Goal: Task Accomplishment & Management: Manage account settings

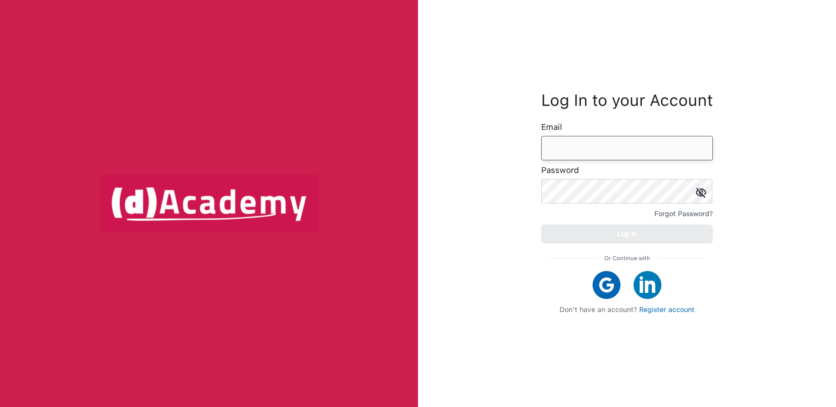
click at [595, 142] on input "email" at bounding box center [627, 148] width 172 height 24
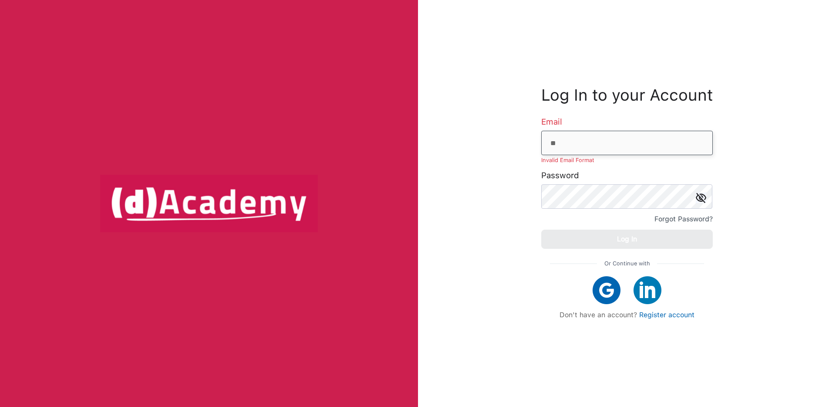
type input "**********"
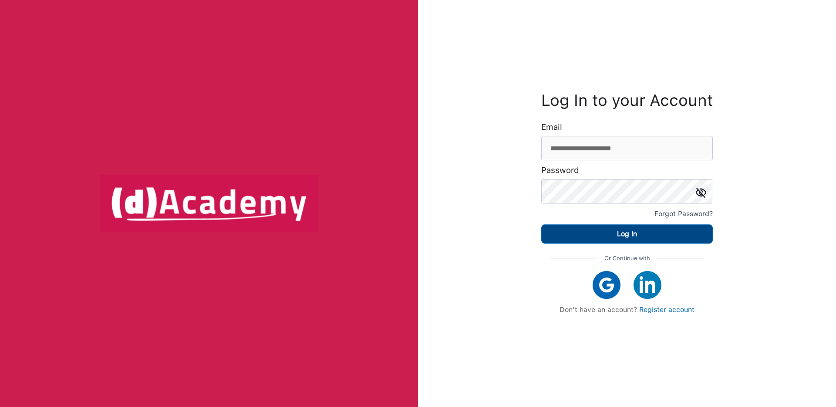
click at [620, 232] on div "Log In" at bounding box center [627, 234] width 20 height 12
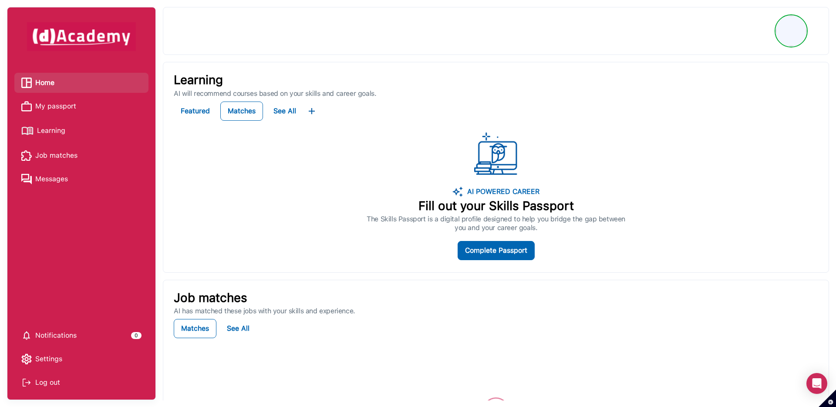
click at [60, 128] on span "Learning" at bounding box center [51, 130] width 28 height 13
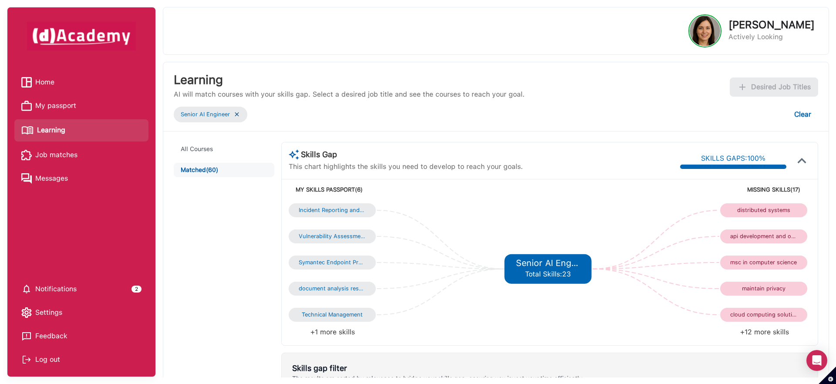
click at [244, 117] on div "Senior AI Engineer" at bounding box center [211, 115] width 74 height 16
click at [238, 116] on img at bounding box center [236, 114] width 7 height 7
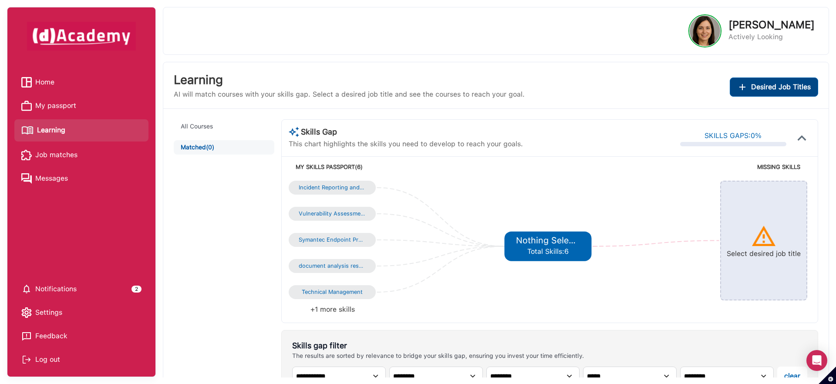
click at [760, 85] on span "Desired Job Titles" at bounding box center [781, 87] width 60 height 12
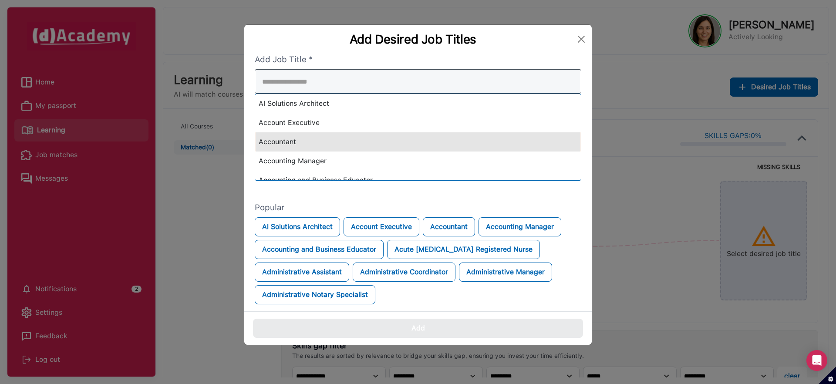
click at [458, 136] on div "AI Solutions Architect Account Executive Accountant Accounting Manager Accounti…" at bounding box center [418, 124] width 327 height 111
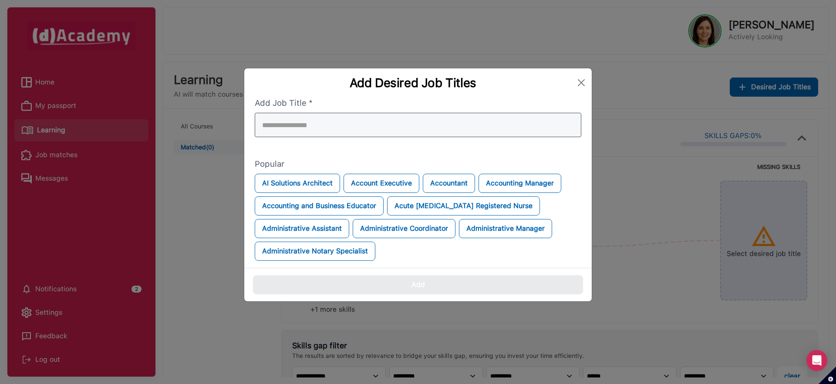
click at [418, 131] on input "search" at bounding box center [418, 125] width 327 height 24
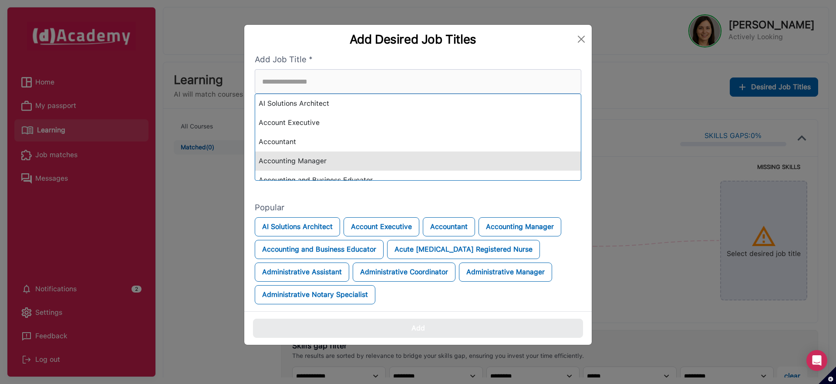
click at [394, 155] on div "Accounting Manager" at bounding box center [418, 161] width 326 height 19
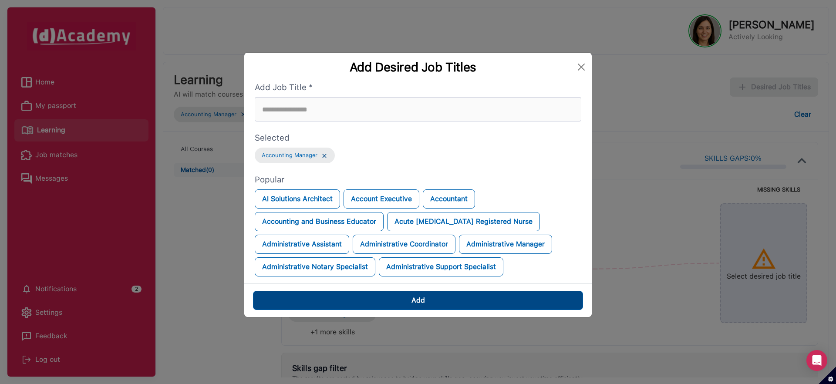
click at [390, 305] on button "Add" at bounding box center [418, 300] width 330 height 19
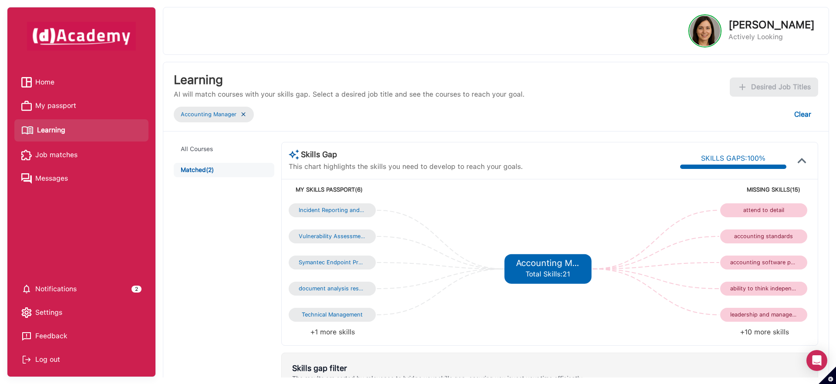
click at [53, 108] on span "My passport" at bounding box center [55, 105] width 41 height 13
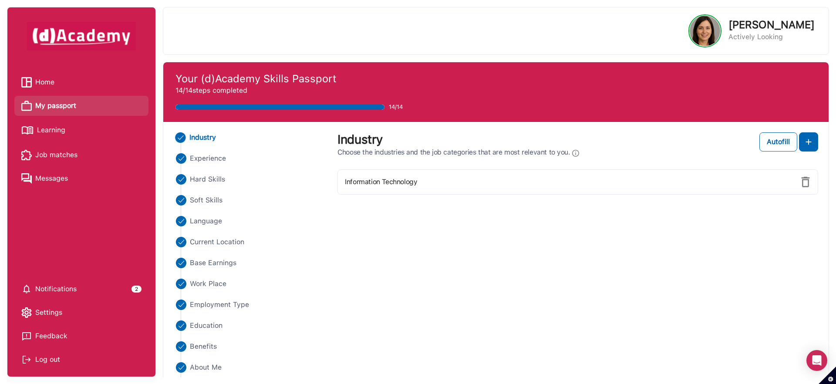
click at [40, 365] on div "Log out" at bounding box center [81, 359] width 120 height 13
